Goal: Find specific page/section: Locate a particular part of the current website

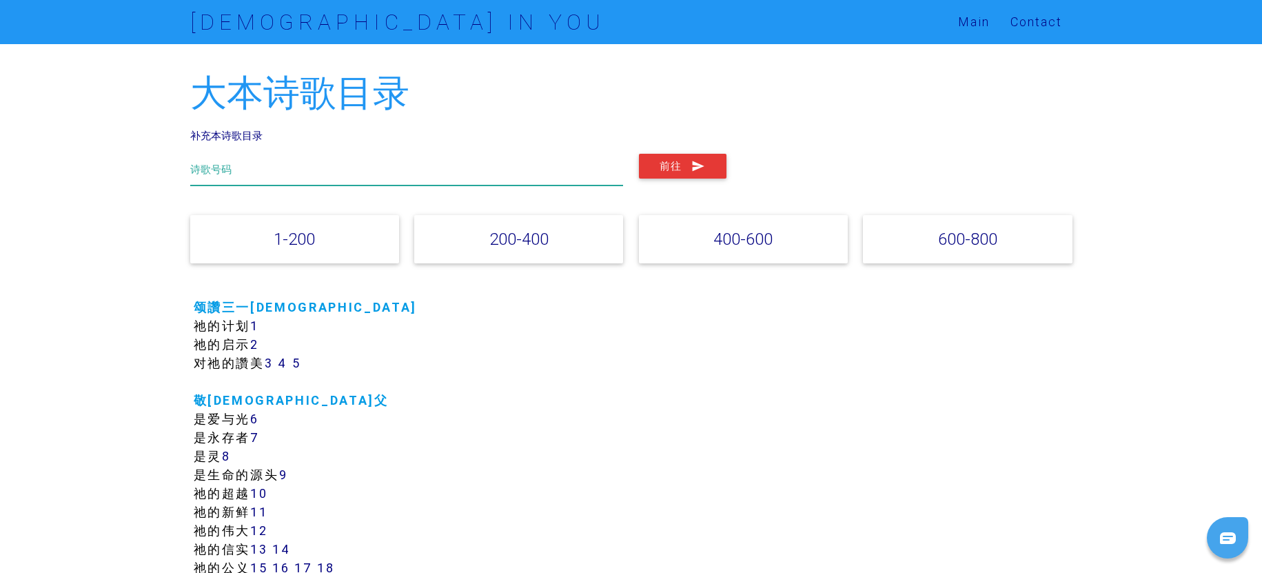
click at [243, 165] on input "text" at bounding box center [407, 170] width 434 height 32
click at [678, 165] on button "前往" at bounding box center [683, 166] width 88 height 25
drag, startPoint x: 214, startPoint y: 173, endPoint x: 146, endPoint y: 173, distance: 68.3
type input "356"
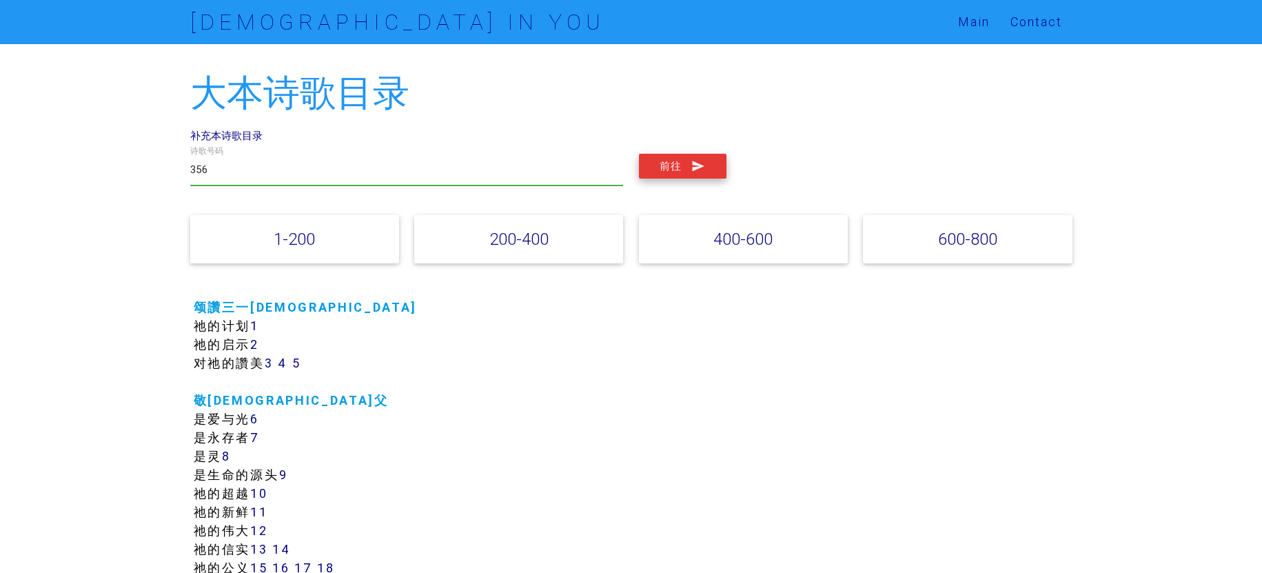
drag, startPoint x: 683, startPoint y: 165, endPoint x: 669, endPoint y: 181, distance: 20.6
click at [682, 165] on button "前往" at bounding box center [683, 166] width 88 height 25
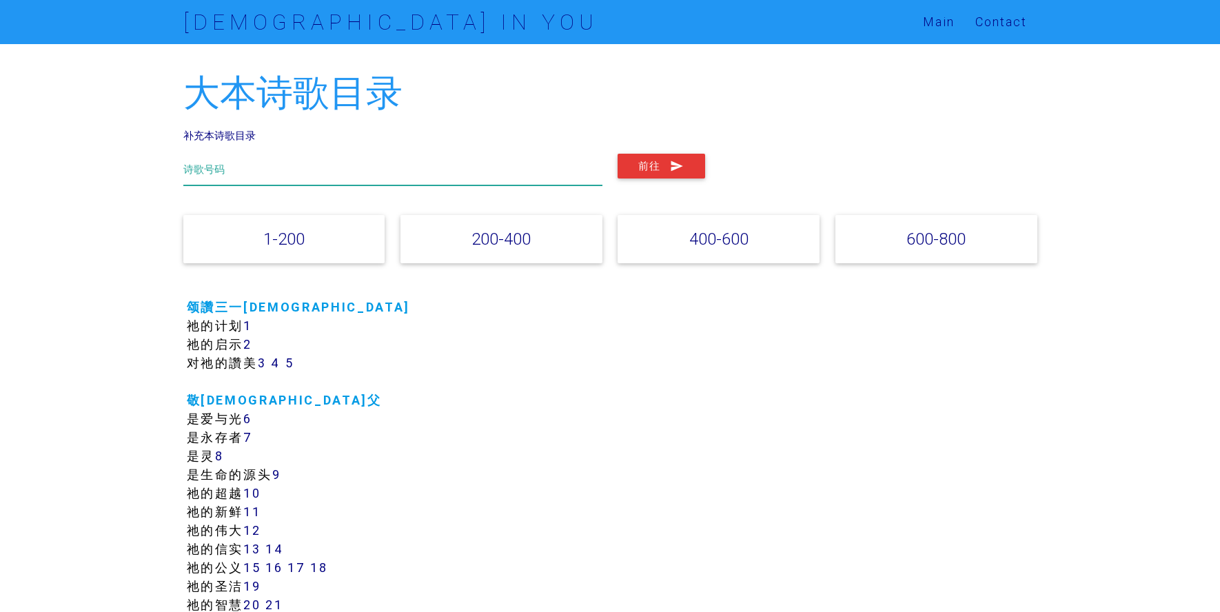
click at [340, 165] on input "text" at bounding box center [392, 170] width 419 height 32
paste input "348"
type input "348"
click at [672, 170] on icon "submit" at bounding box center [677, 166] width 14 height 25
click at [359, 171] on input "text" at bounding box center [392, 170] width 419 height 32
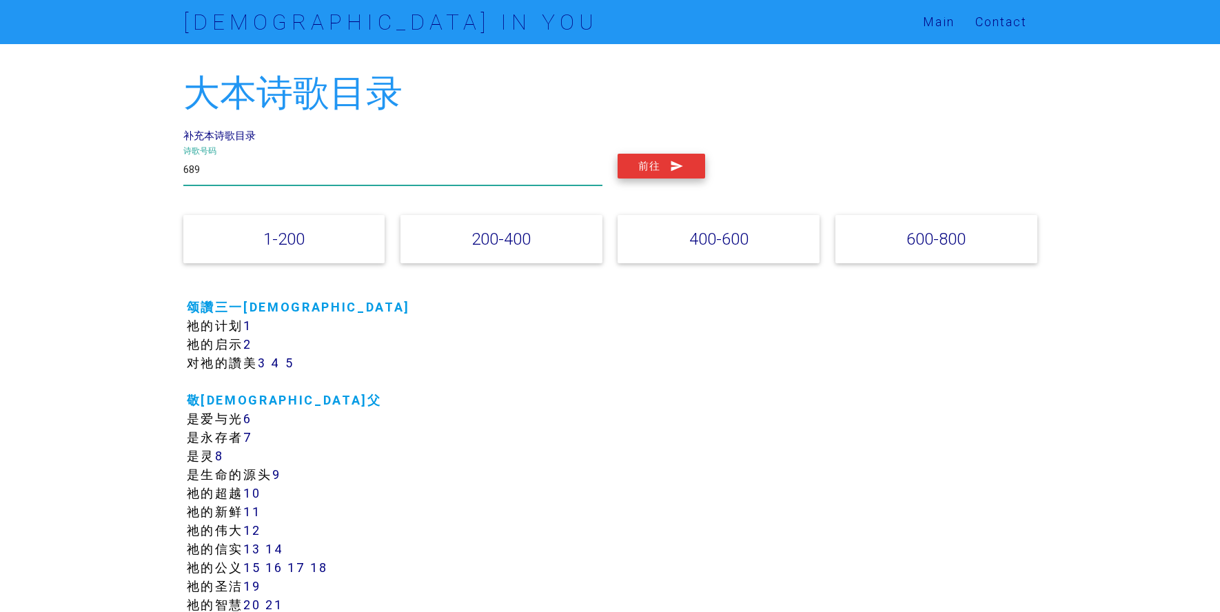
type input "689"
click at [643, 168] on button "前往" at bounding box center [662, 166] width 88 height 25
